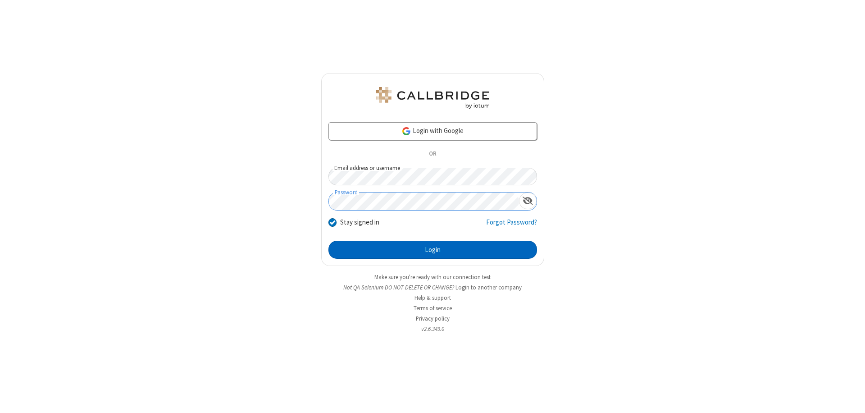
click at [433, 250] on button "Login" at bounding box center [433, 250] width 209 height 18
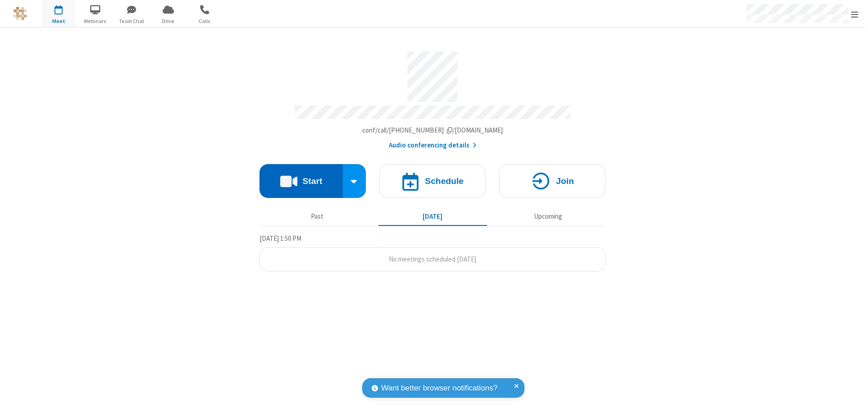
click at [301, 177] on button "Start" at bounding box center [301, 181] width 83 height 34
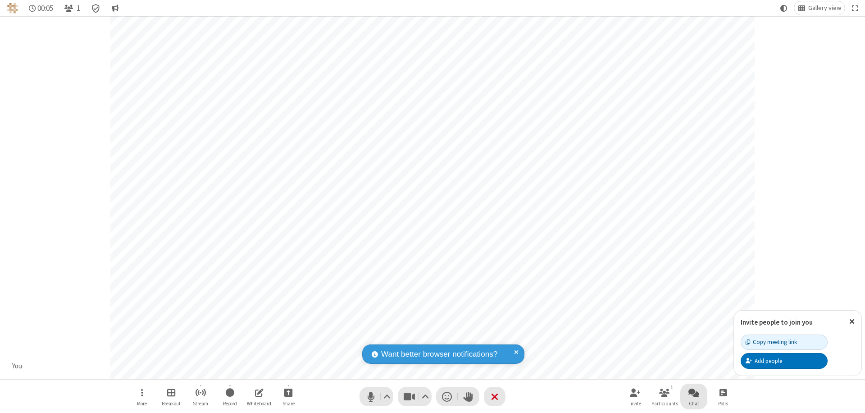
click at [694, 392] on span "Open chat" at bounding box center [694, 392] width 11 height 11
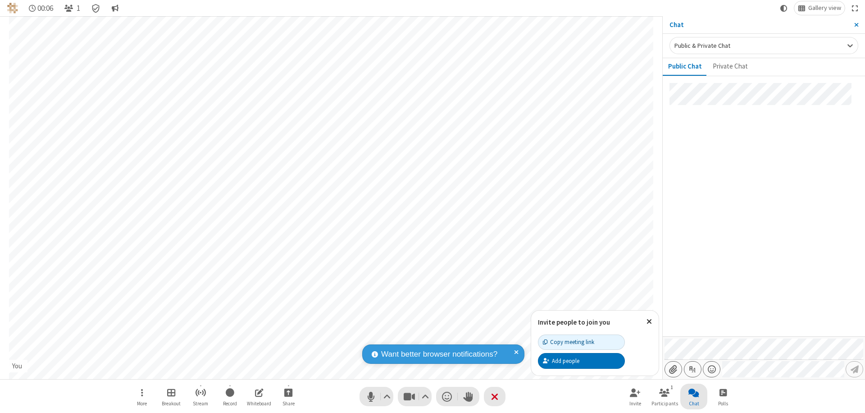
type input "C:\fakepath\doc_test.docx"
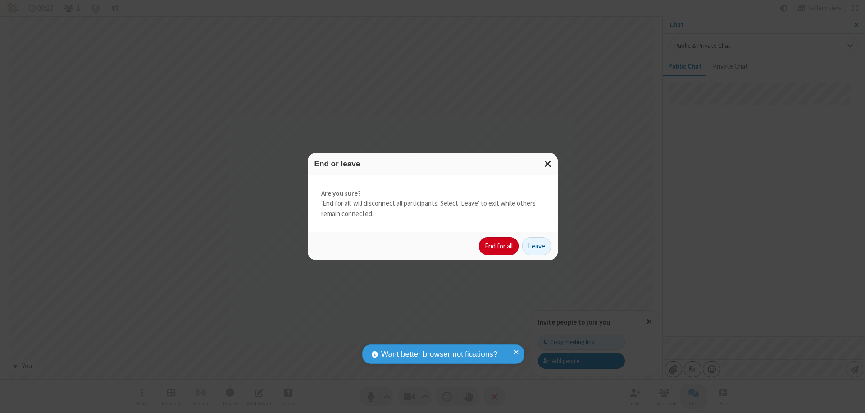
click at [499, 246] on button "End for all" at bounding box center [499, 246] width 40 height 18
